Goal: Navigation & Orientation: Find specific page/section

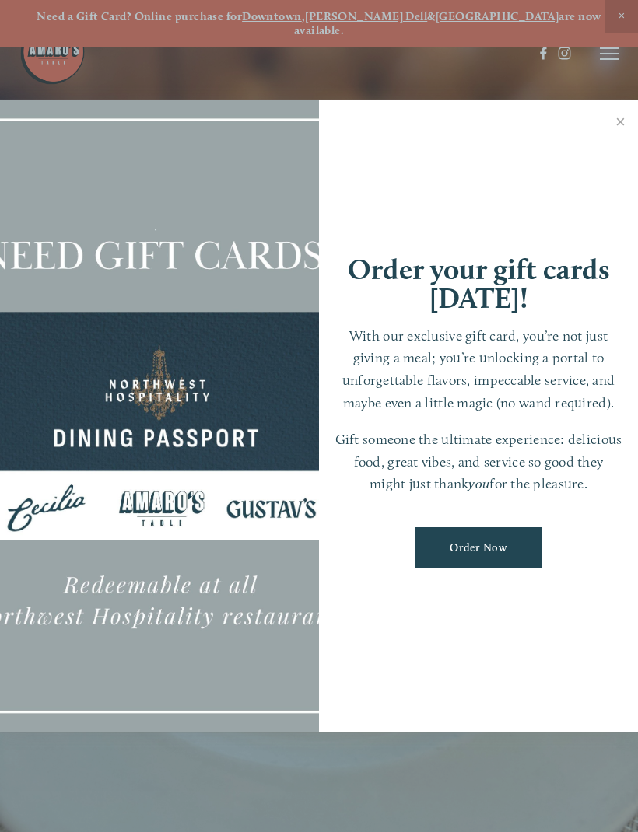
click at [622, 124] on link "Close" at bounding box center [620, 124] width 30 height 44
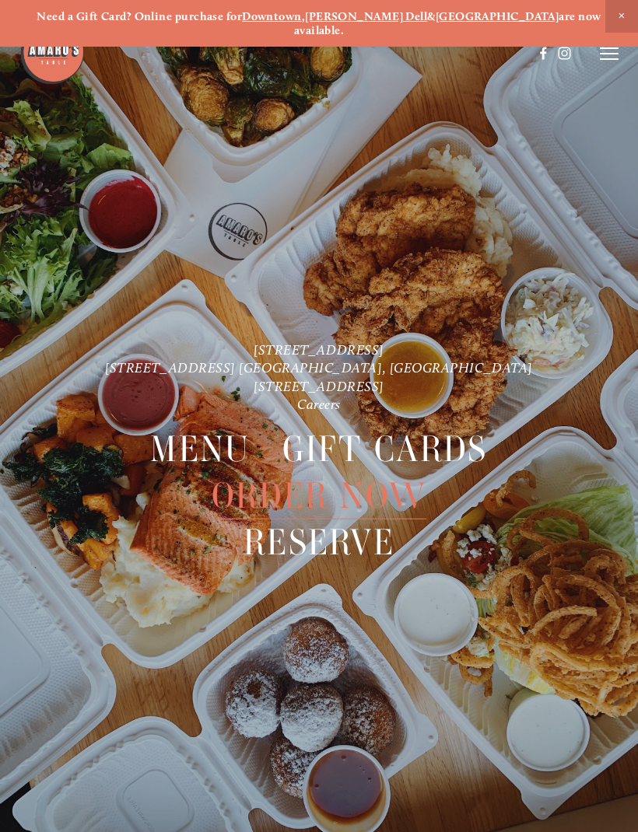
click at [612, 59] on line at bounding box center [609, 59] width 19 height 0
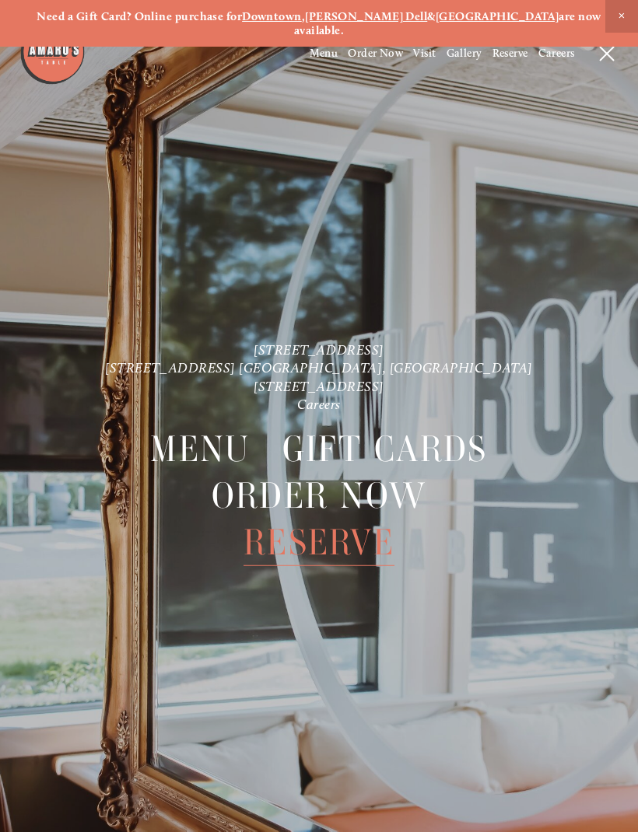
click at [331, 59] on span "Menu" at bounding box center [324, 53] width 29 height 13
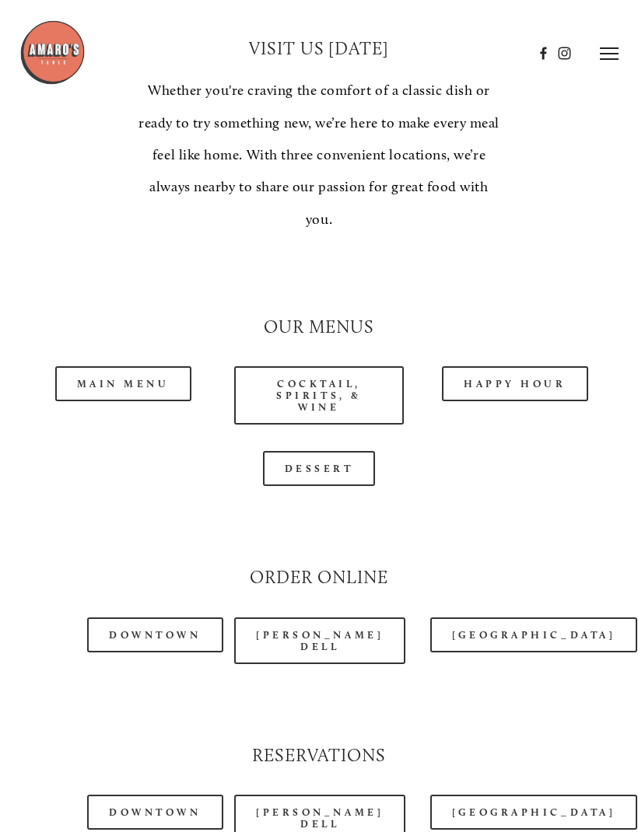
scroll to position [1196, 0]
click at [106, 367] on link "Main Menu" at bounding box center [123, 384] width 136 height 35
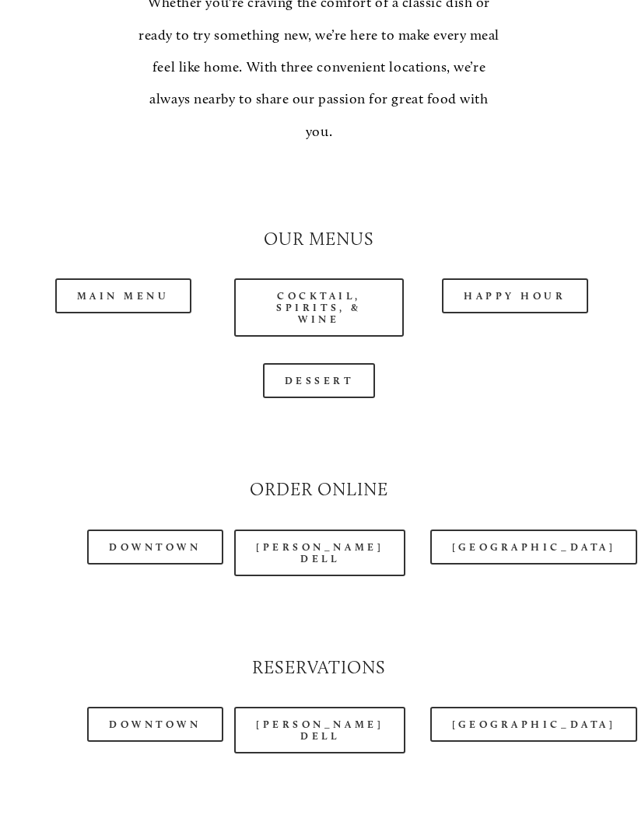
scroll to position [1284, 0]
click at [305, 530] on link "[PERSON_NAME] Dell" at bounding box center [319, 553] width 171 height 47
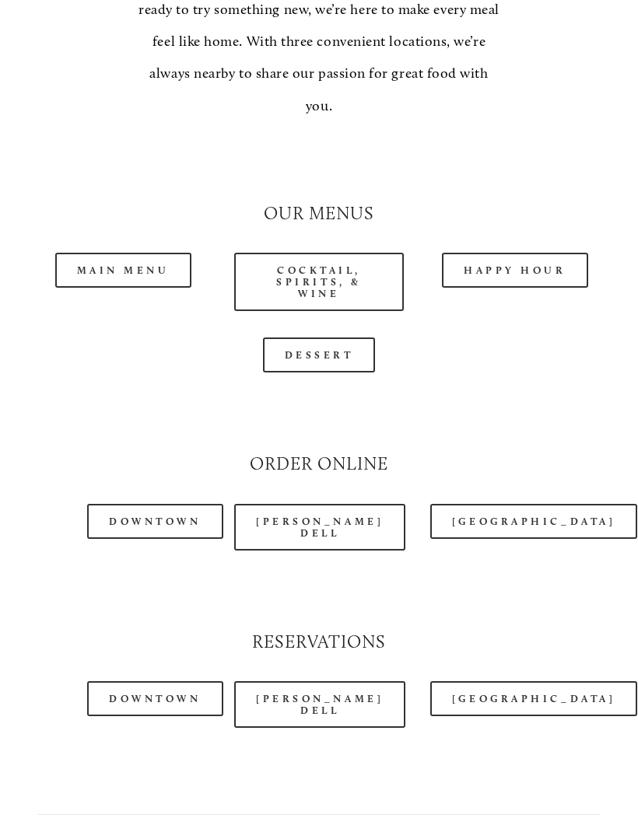
click at [169, 634] on div "Reservations" at bounding box center [319, 642] width 588 height 51
click at [159, 636] on div "Reservations" at bounding box center [319, 642] width 588 height 51
click at [182, 643] on div "Reservations" at bounding box center [319, 642] width 588 height 51
click at [103, 668] on div "Downtown" at bounding box center [147, 698] width 147 height 61
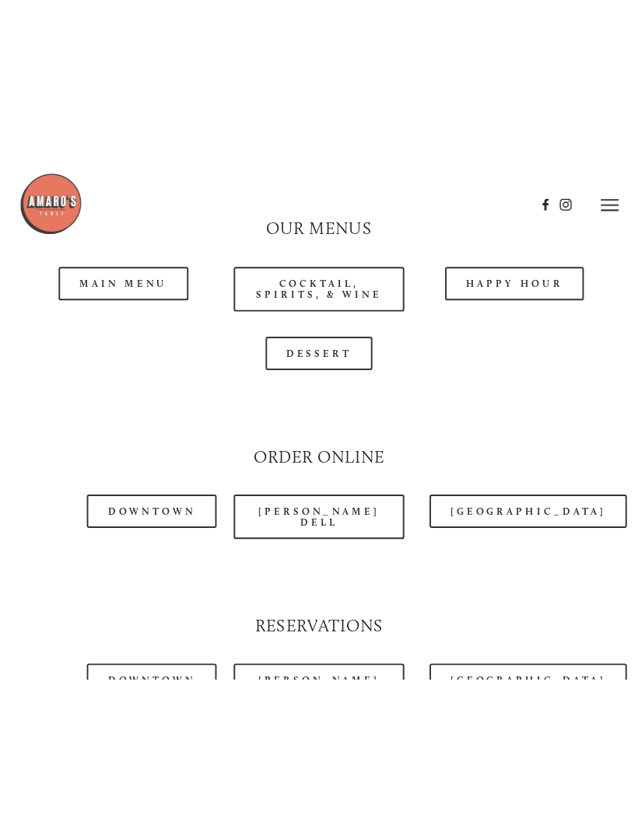
scroll to position [1319, 0]
